Goal: Find specific page/section: Find specific page/section

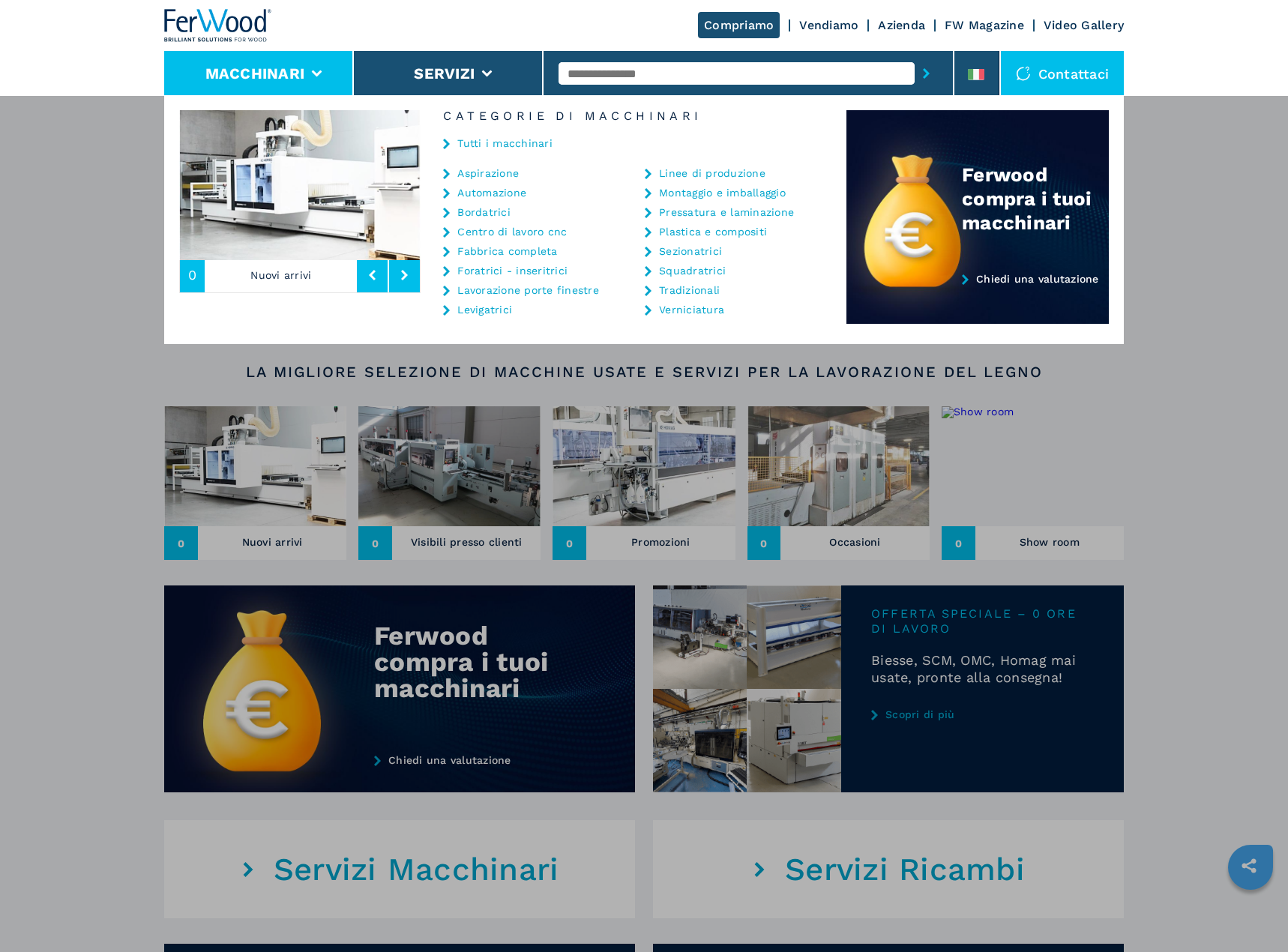
click at [682, 314] on link "Verniciatura" at bounding box center [691, 310] width 66 height 11
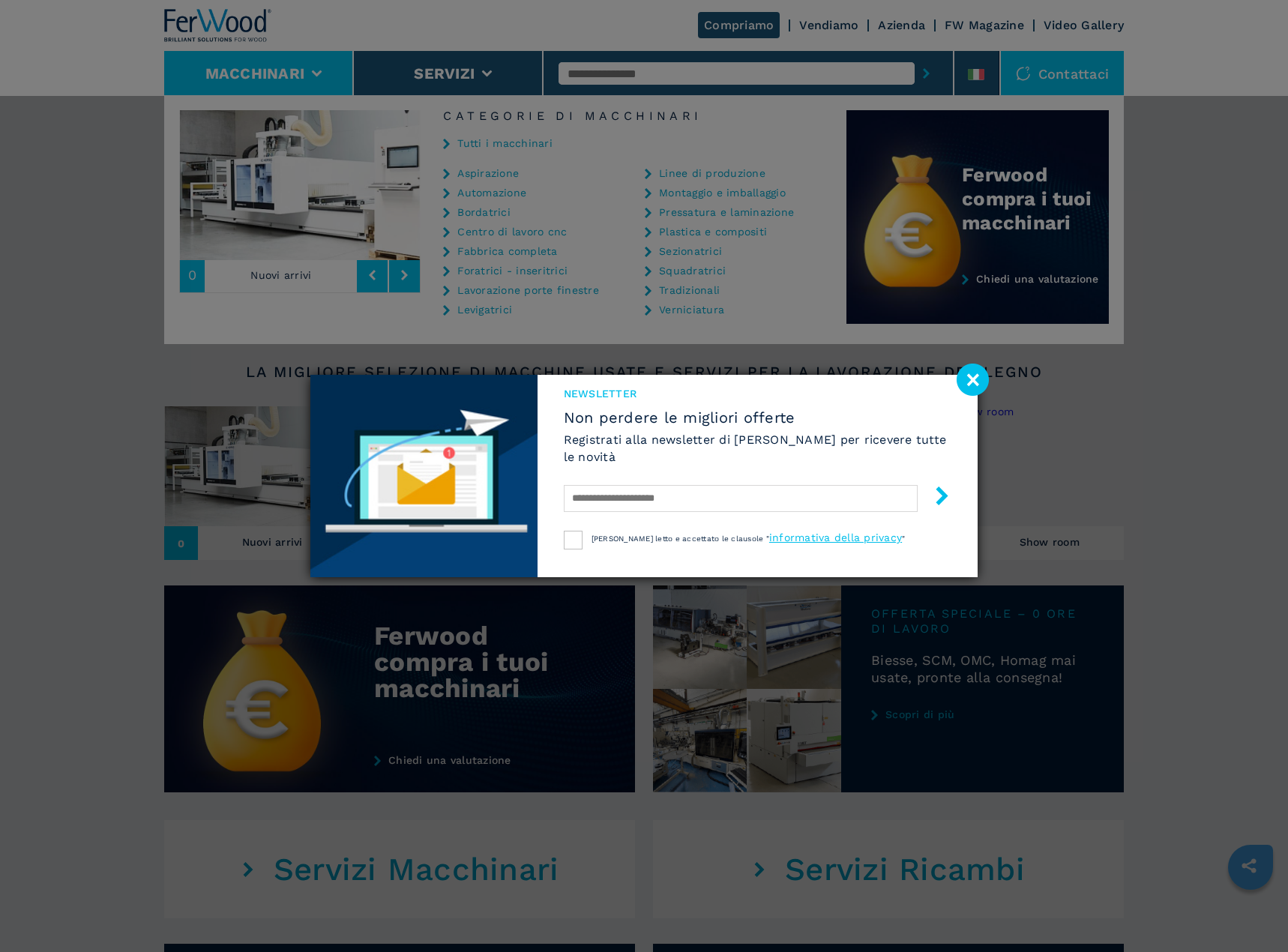
click at [959, 371] on image at bounding box center [972, 379] width 32 height 32
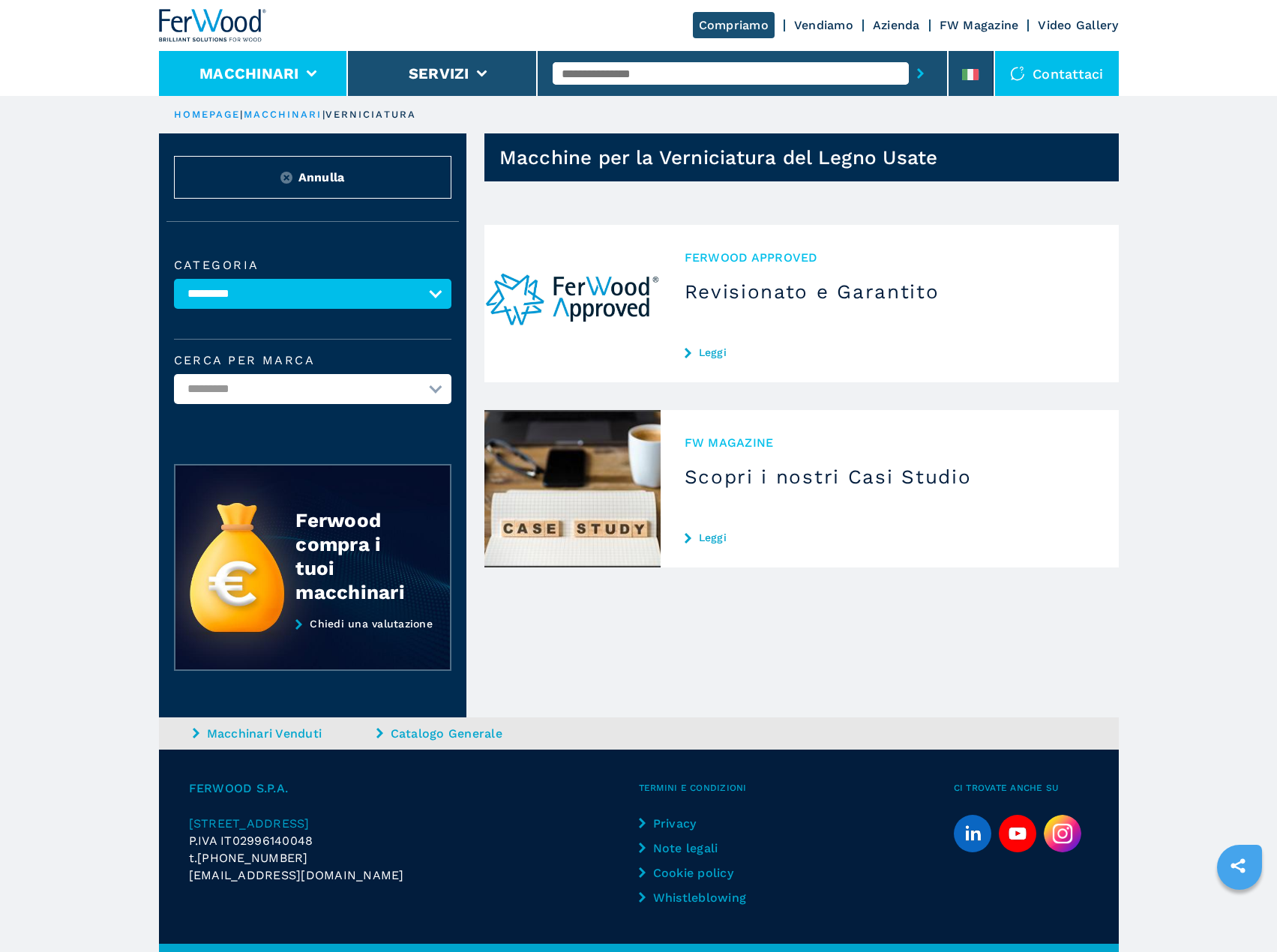
click at [325, 86] on li "Macchinari" at bounding box center [253, 73] width 189 height 45
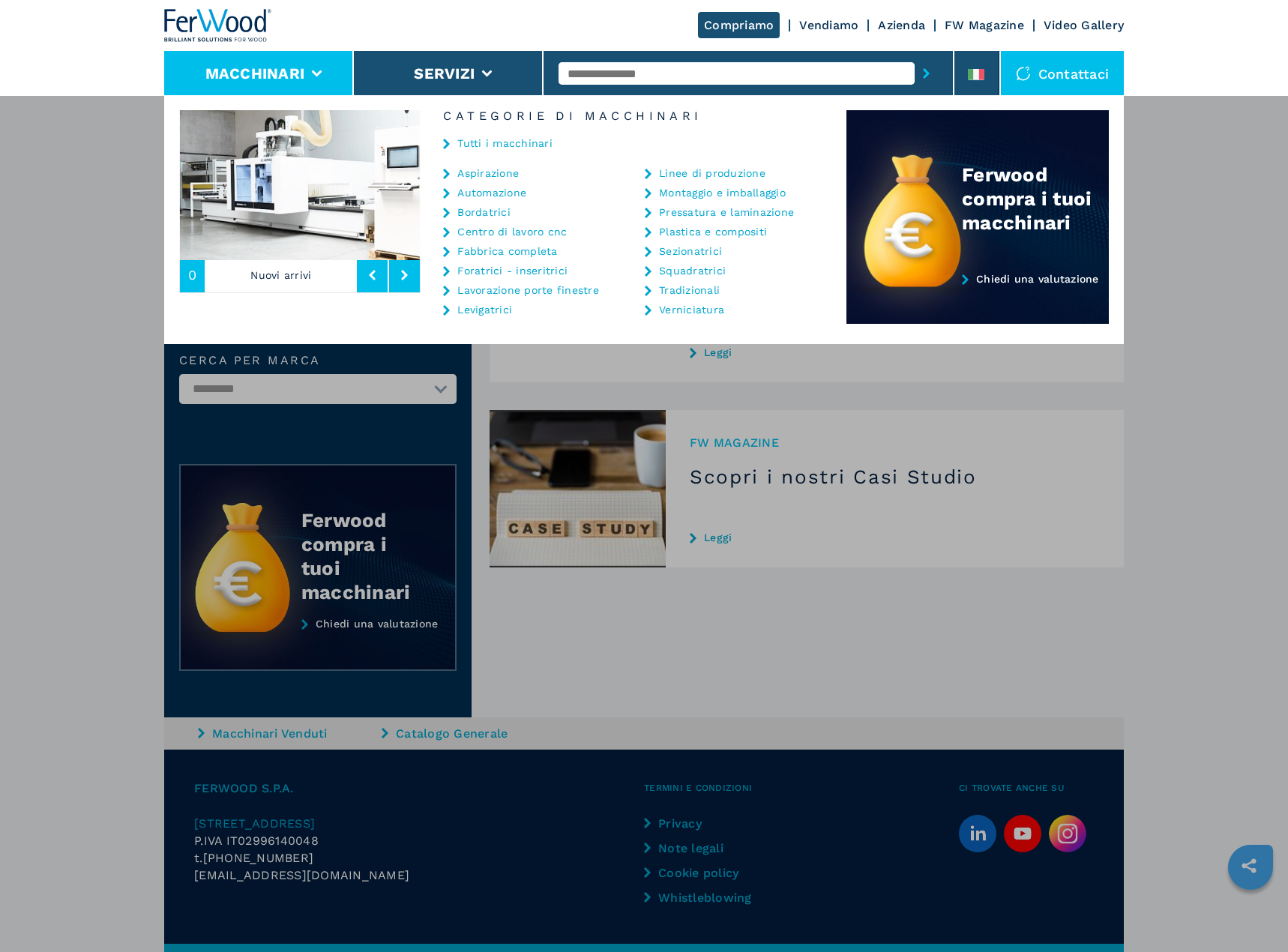
click at [516, 147] on link "Tutti i macchinari" at bounding box center [505, 143] width 96 height 11
